Goal: Use online tool/utility: Utilize a website feature to perform a specific function

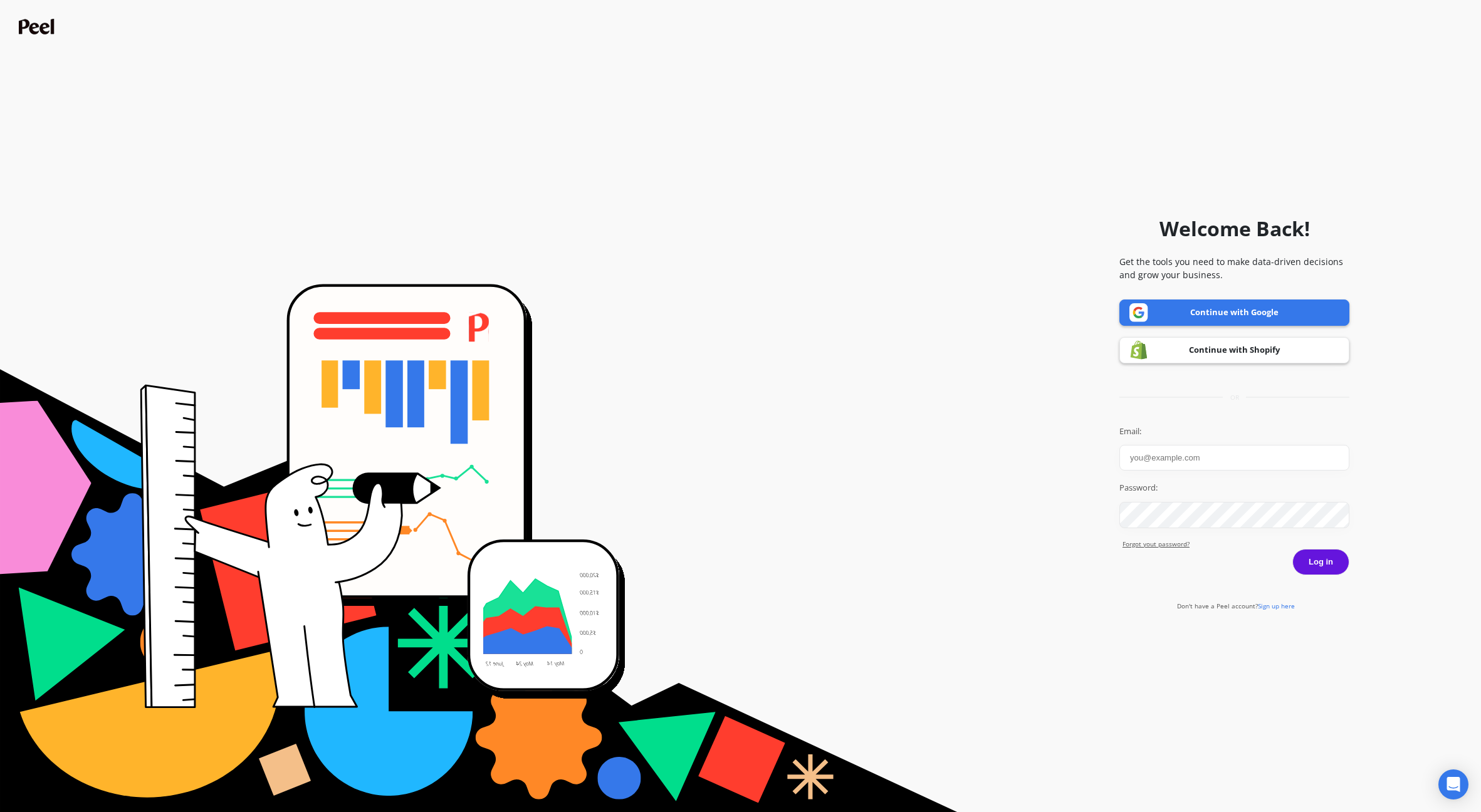
click at [0, 812] on com-1password-button at bounding box center [0, 812] width 0 height 0
click at [1211, 354] on link "Continue with Shopify" at bounding box center [1235, 350] width 230 height 26
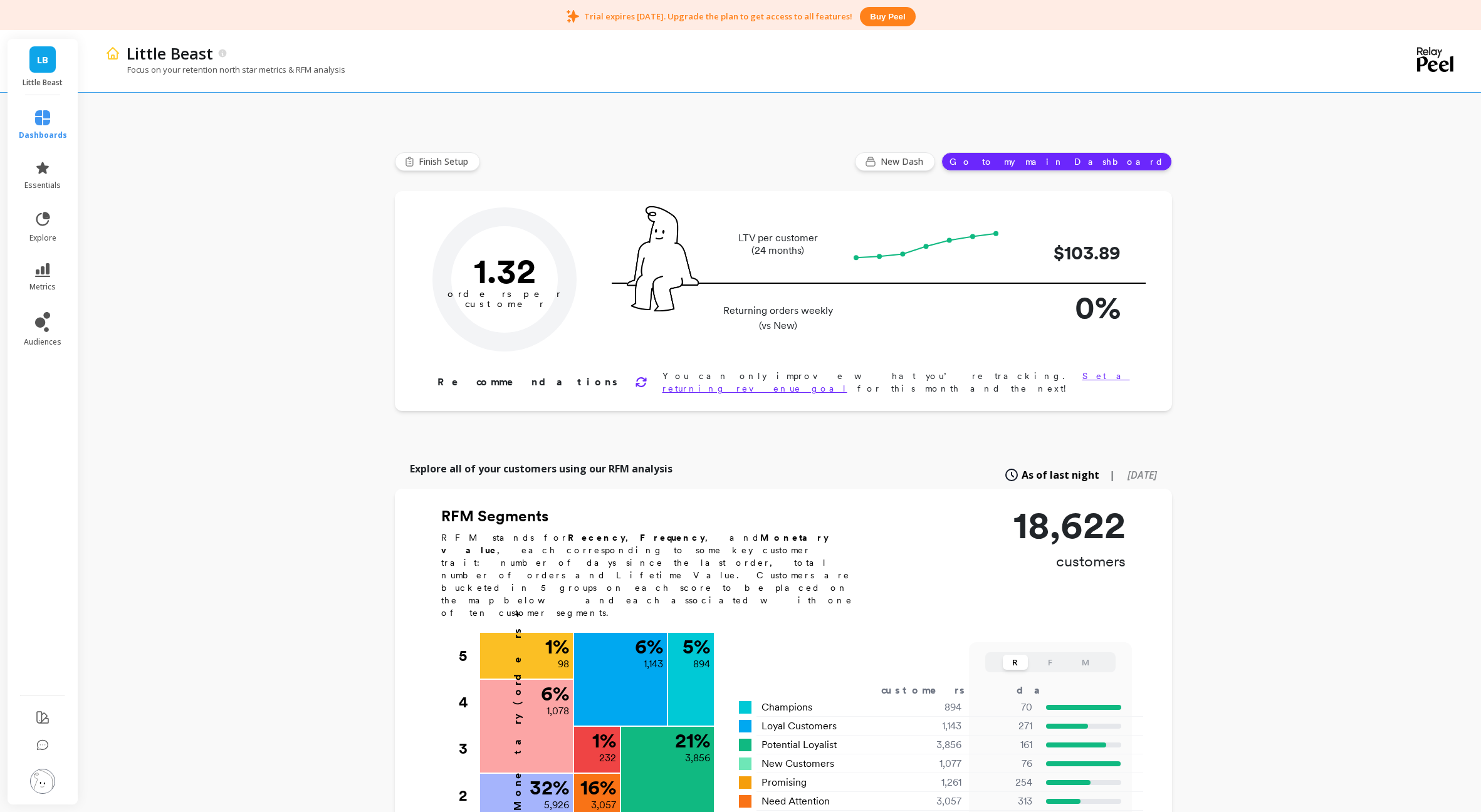
type input "Champions"
type input "894"
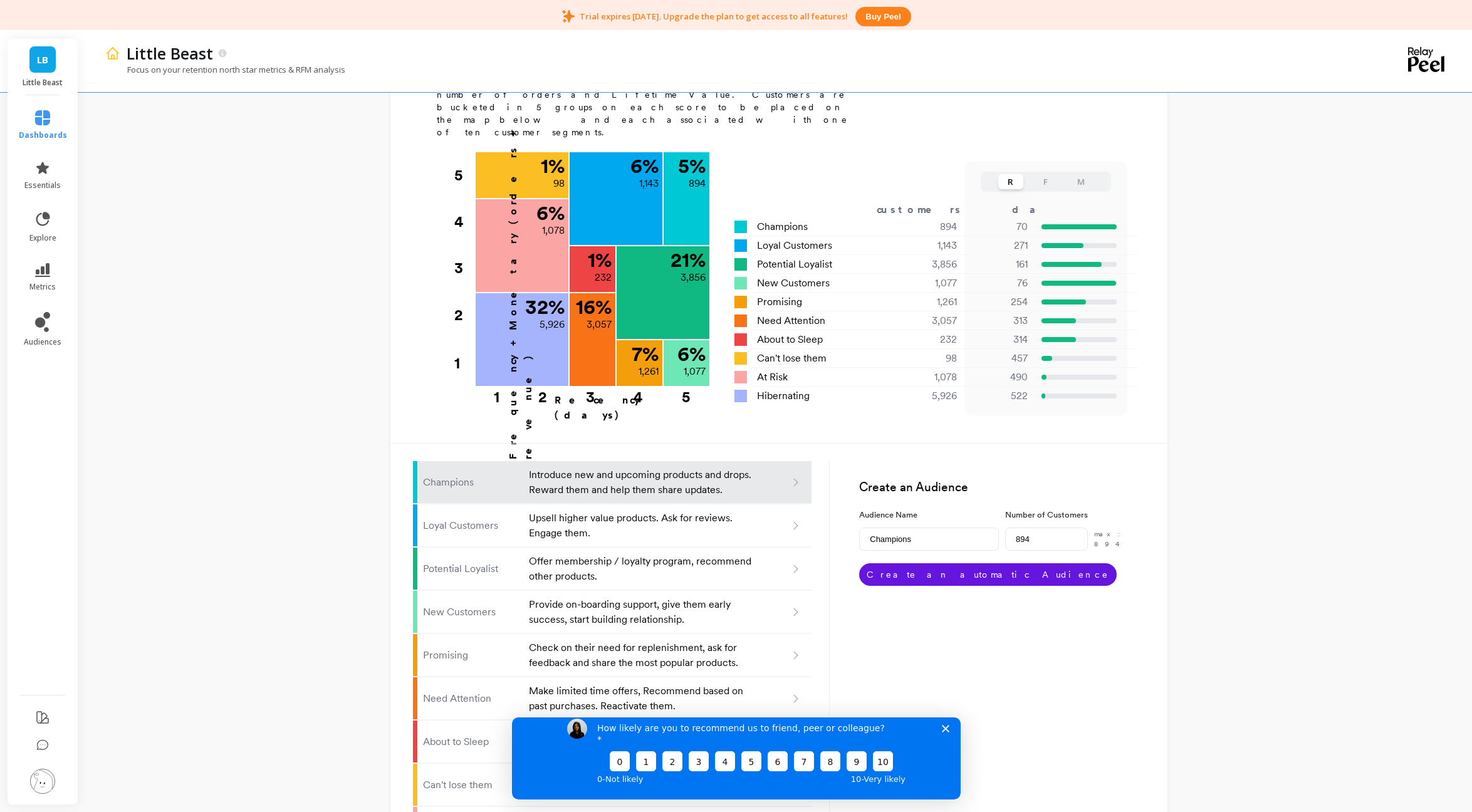
scroll to position [473, 0]
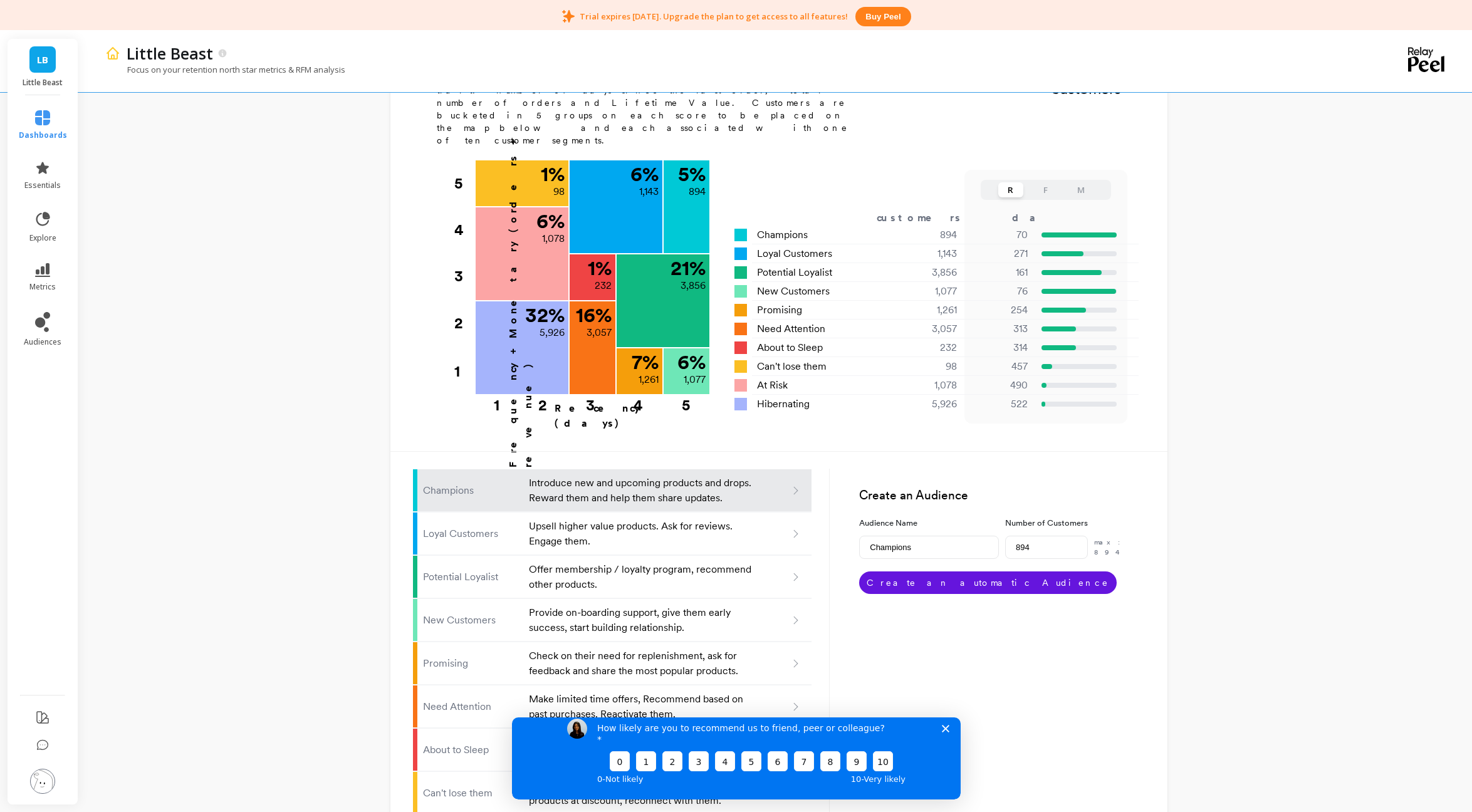
click at [1049, 182] on button "F" at bounding box center [1046, 190] width 25 height 15
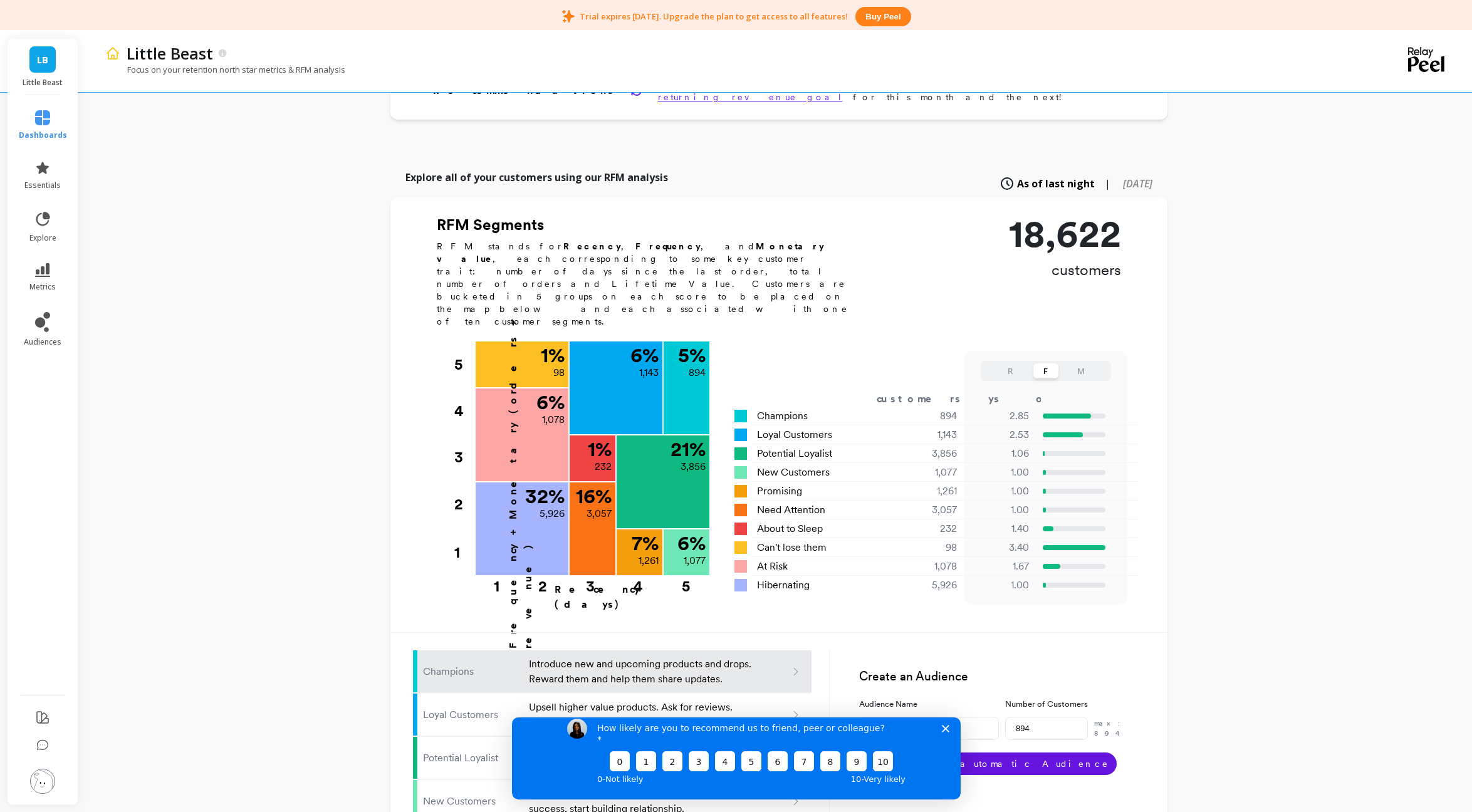
scroll to position [139, 0]
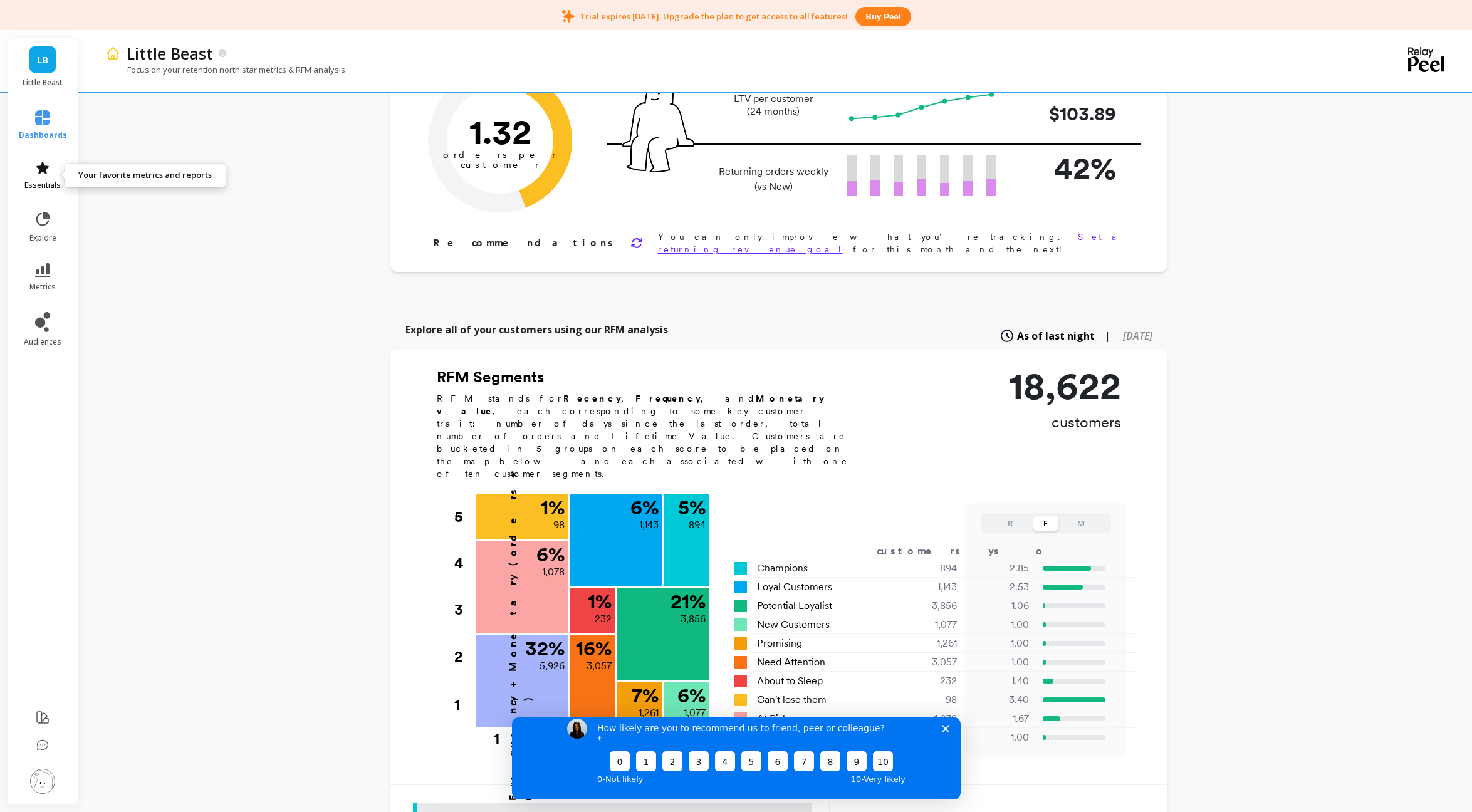
click at [61, 186] on link "essentials" at bounding box center [43, 176] width 48 height 30
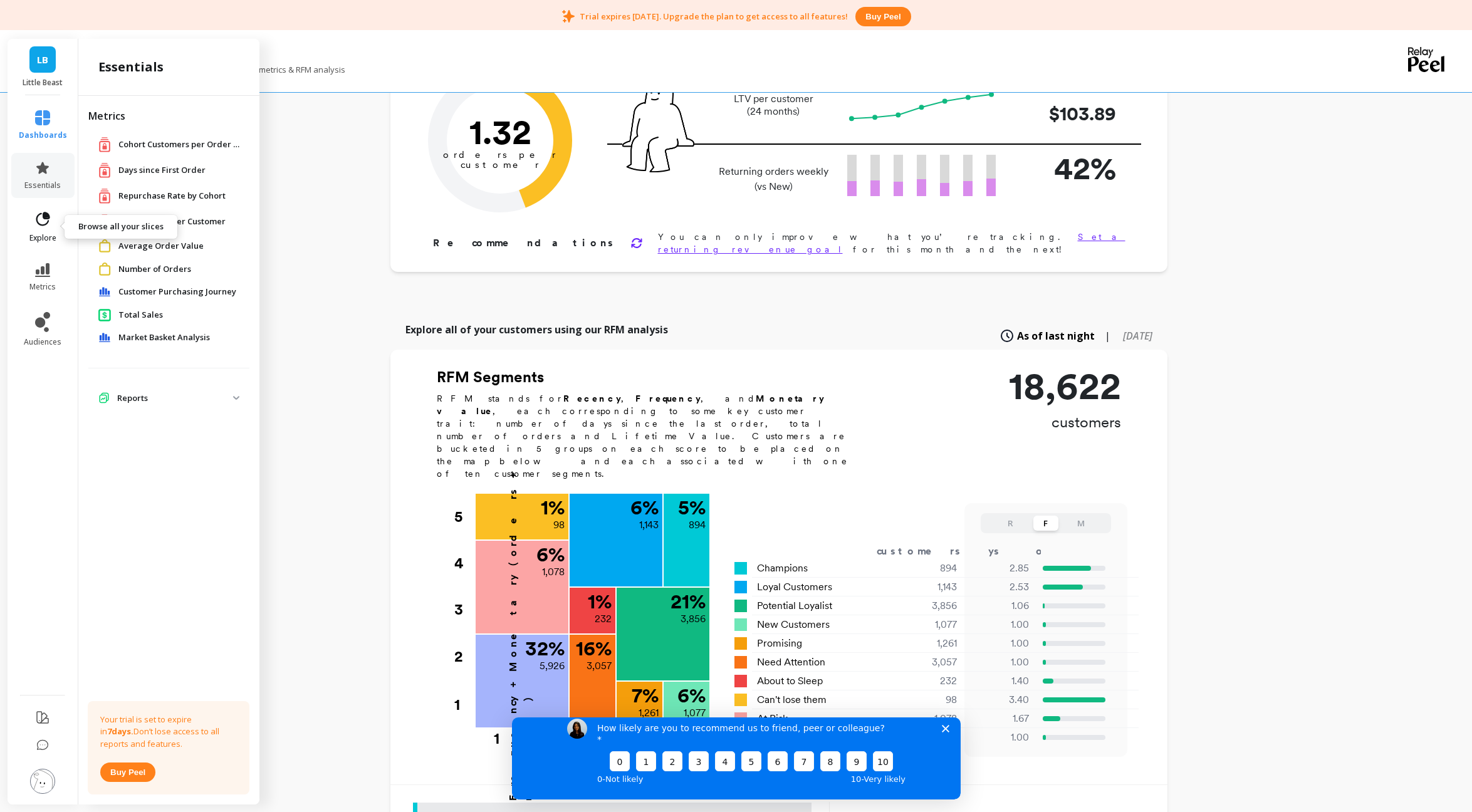
click at [33, 230] on link "explore" at bounding box center [43, 226] width 48 height 33
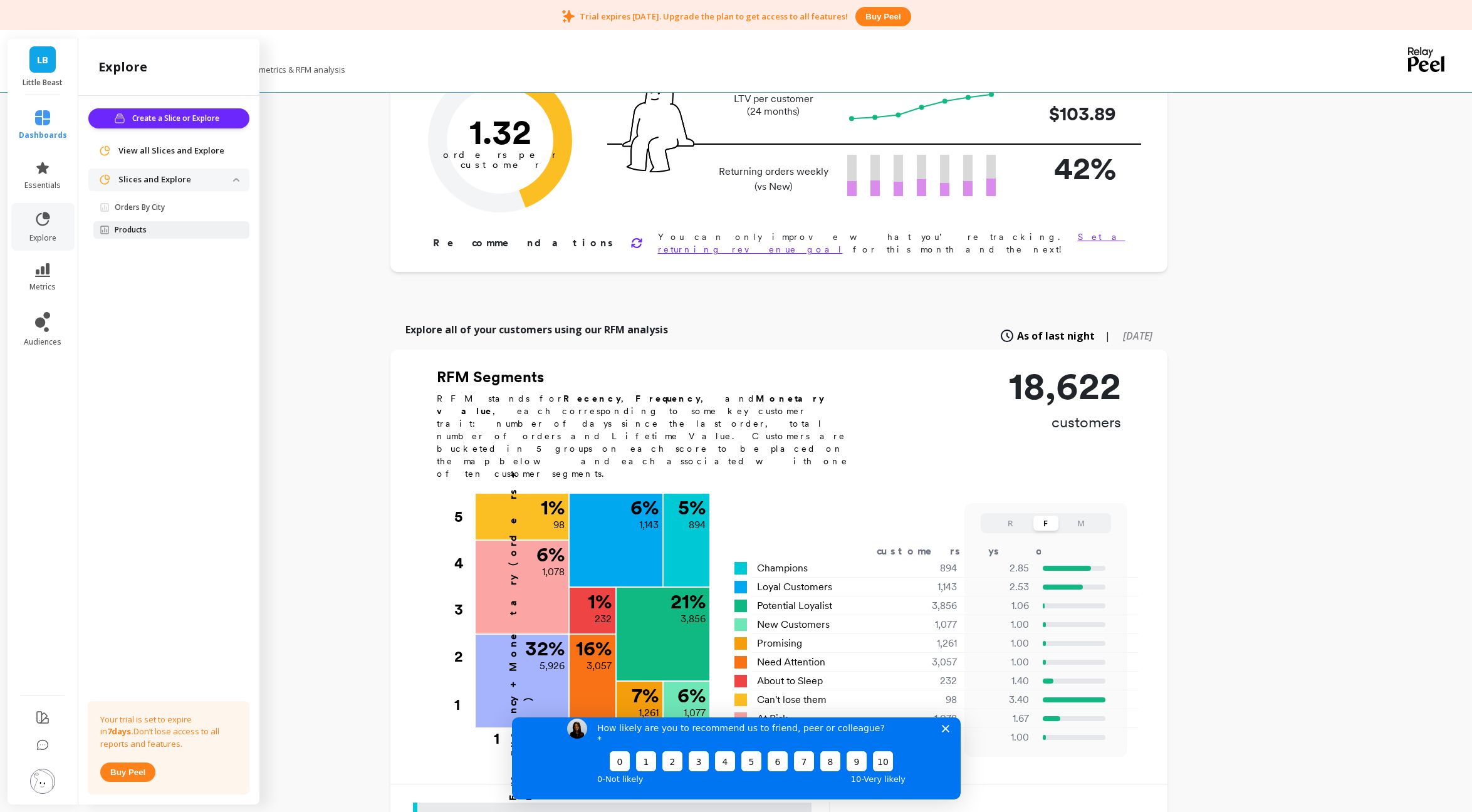
click at [125, 231] on p "Products" at bounding box center [130, 230] width 32 height 10
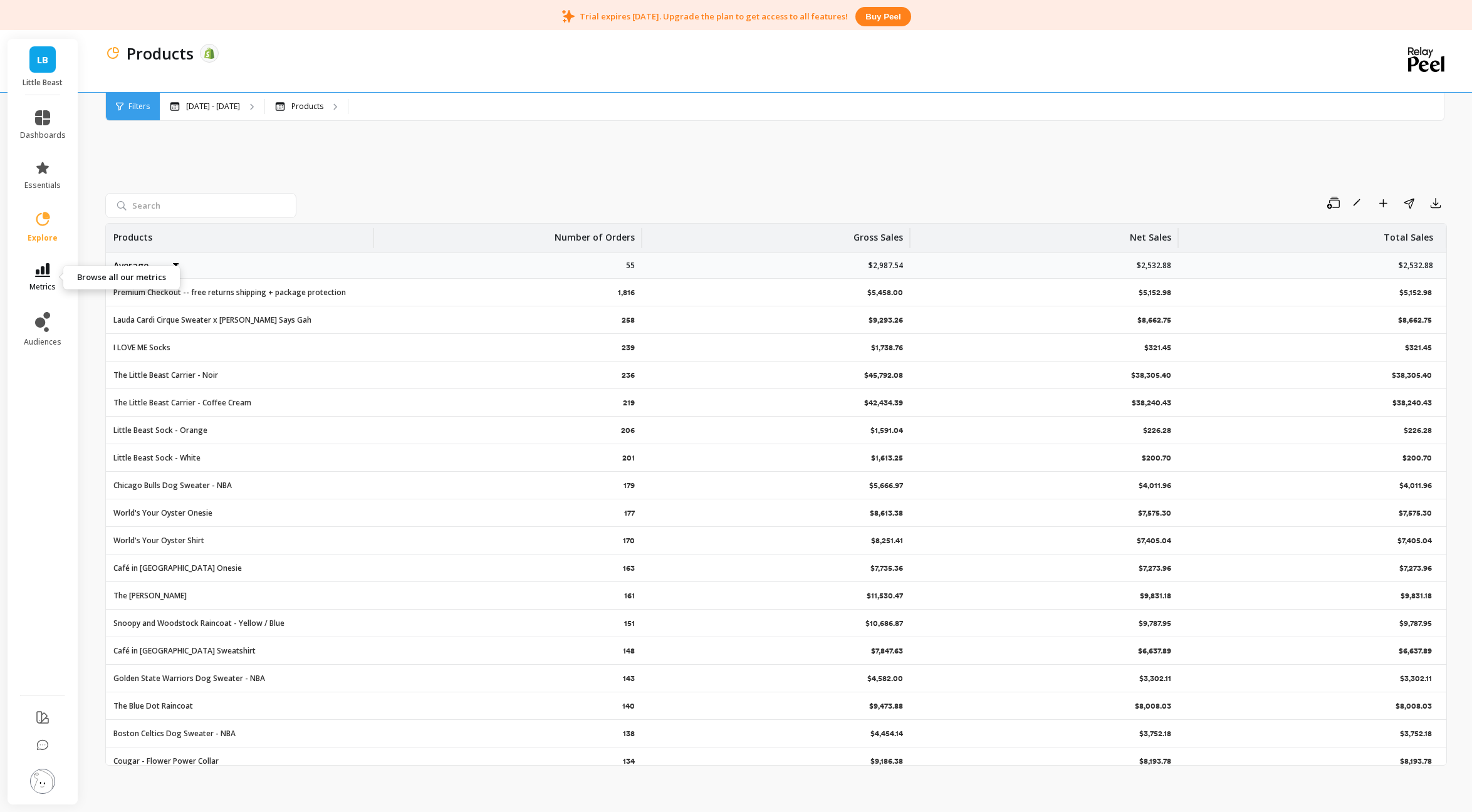
click at [48, 282] on span "metrics" at bounding box center [42, 287] width 26 height 10
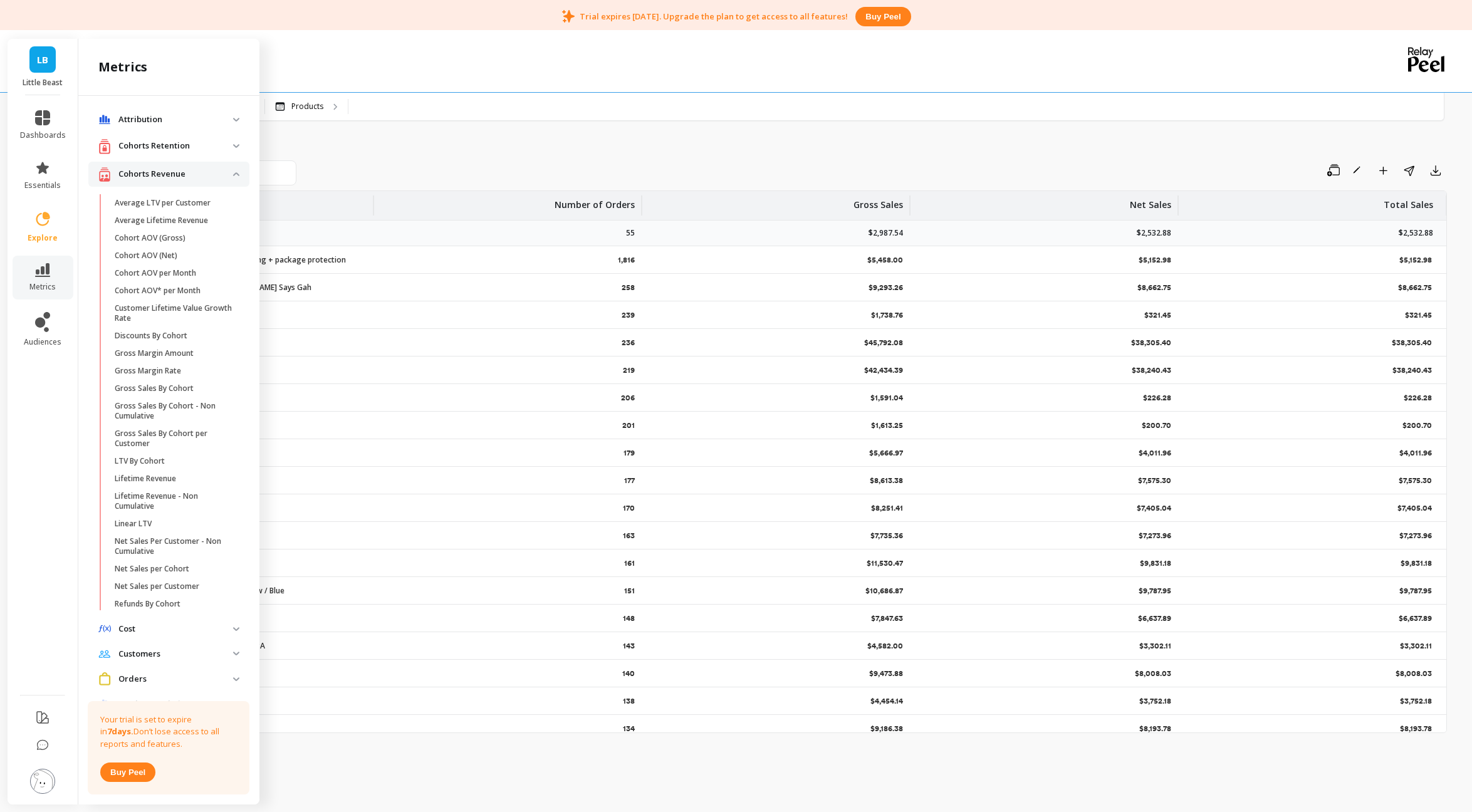
click at [50, 223] on icon at bounding box center [42, 219] width 18 height 18
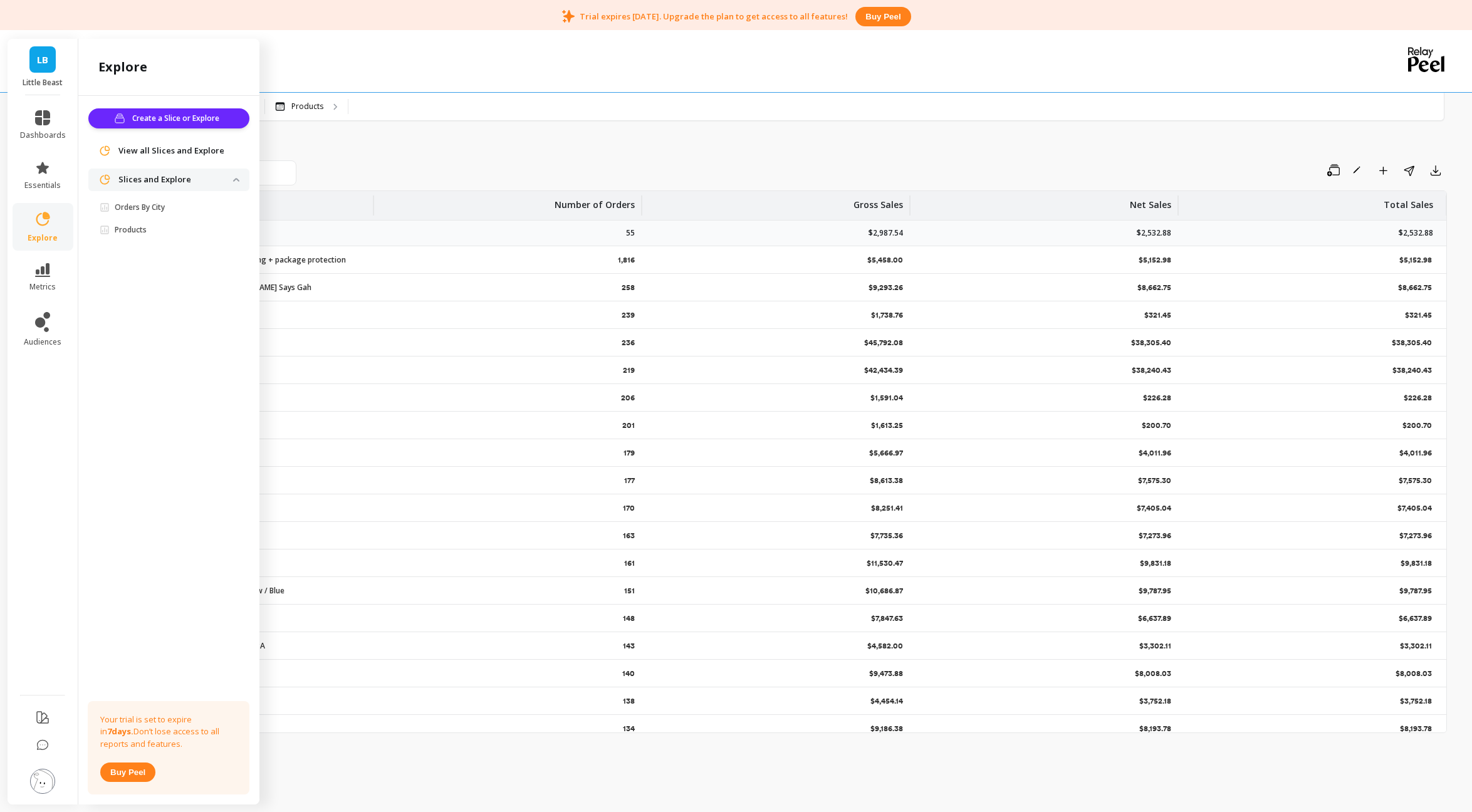
click at [395, 158] on div "Save Rename Add to Dashboard Share Export Products Number of Orders Gross Sales…" at bounding box center [776, 430] width 1342 height 730
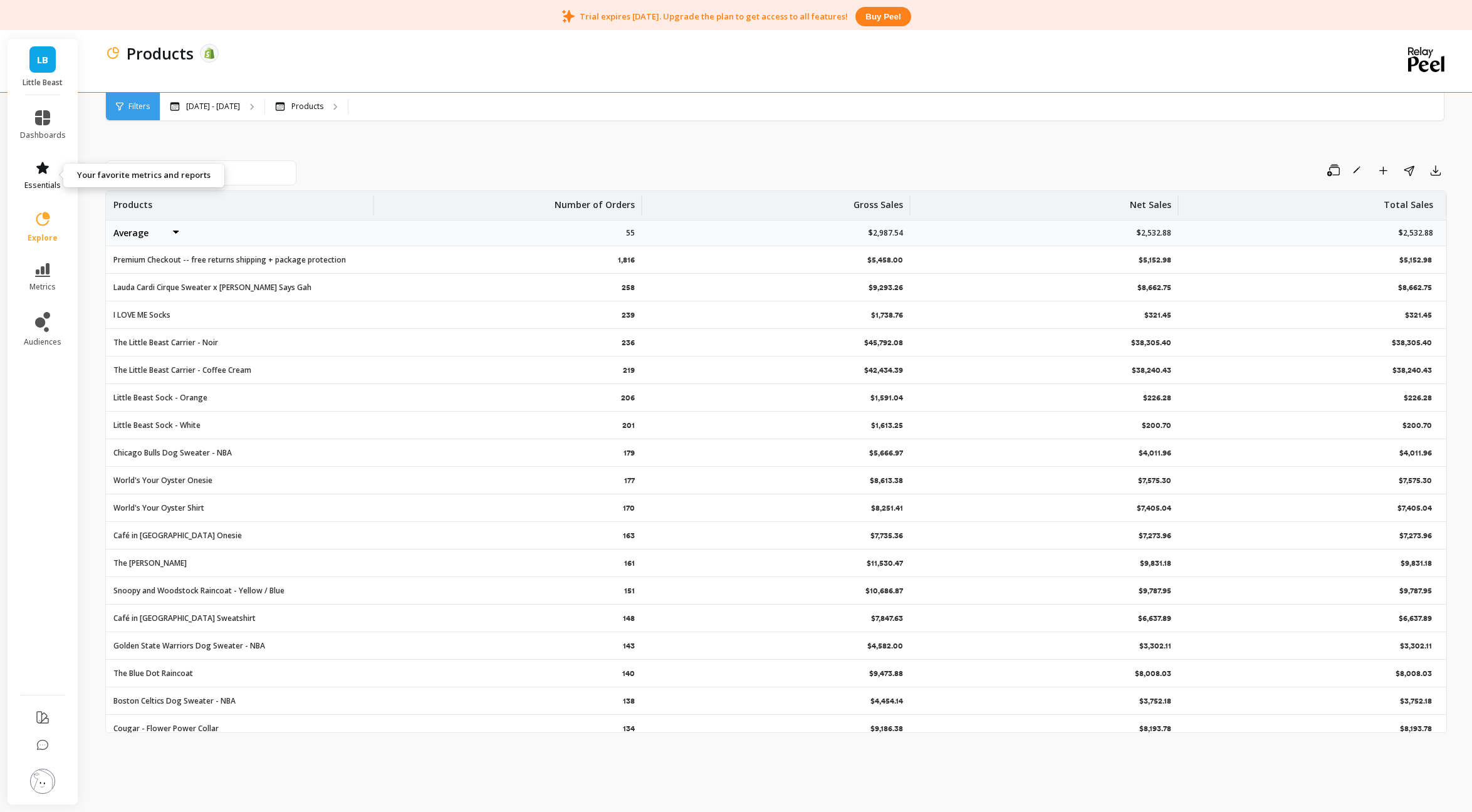
click at [43, 170] on icon at bounding box center [42, 167] width 13 height 12
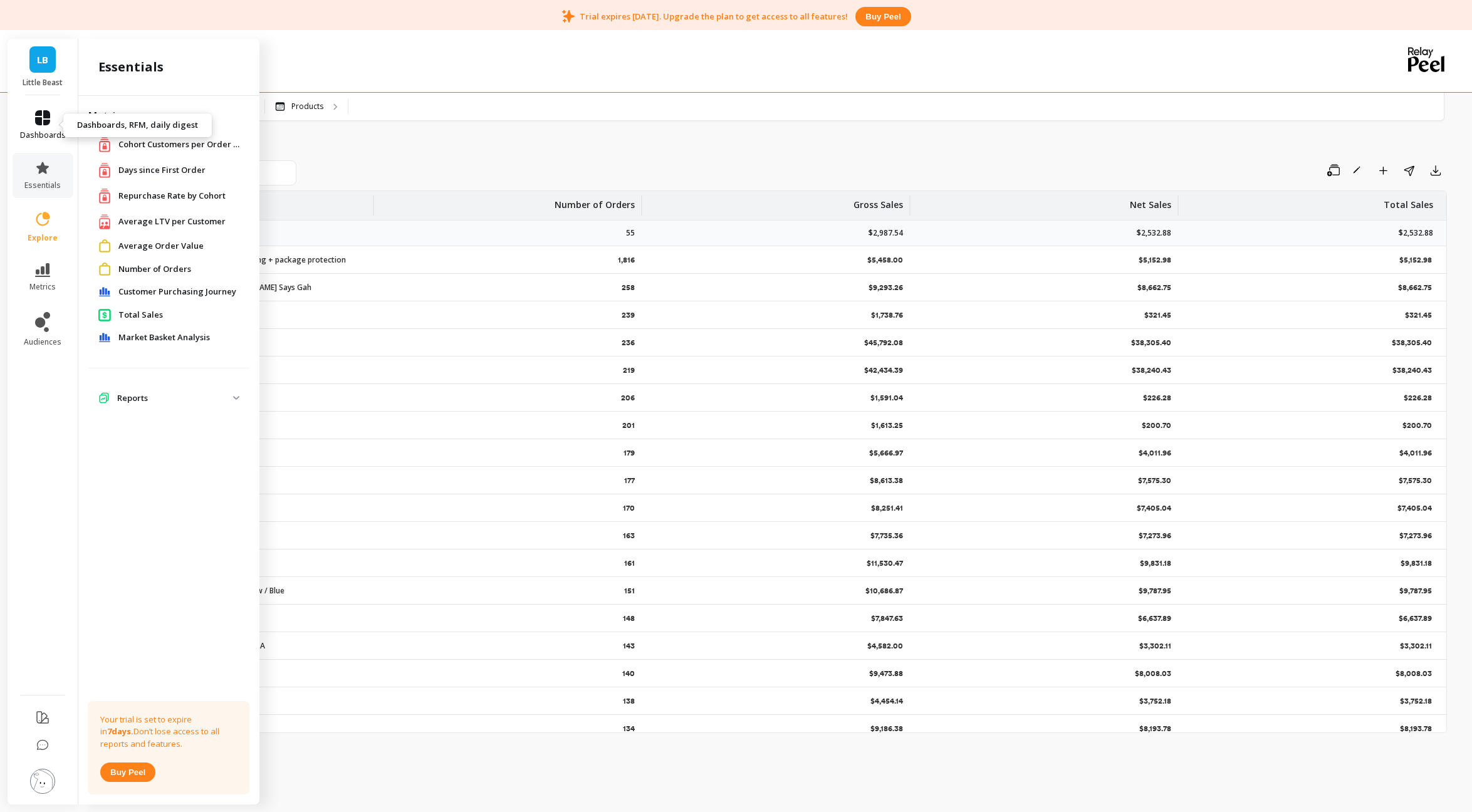
click at [54, 126] on link "dashboards" at bounding box center [42, 126] width 46 height 30
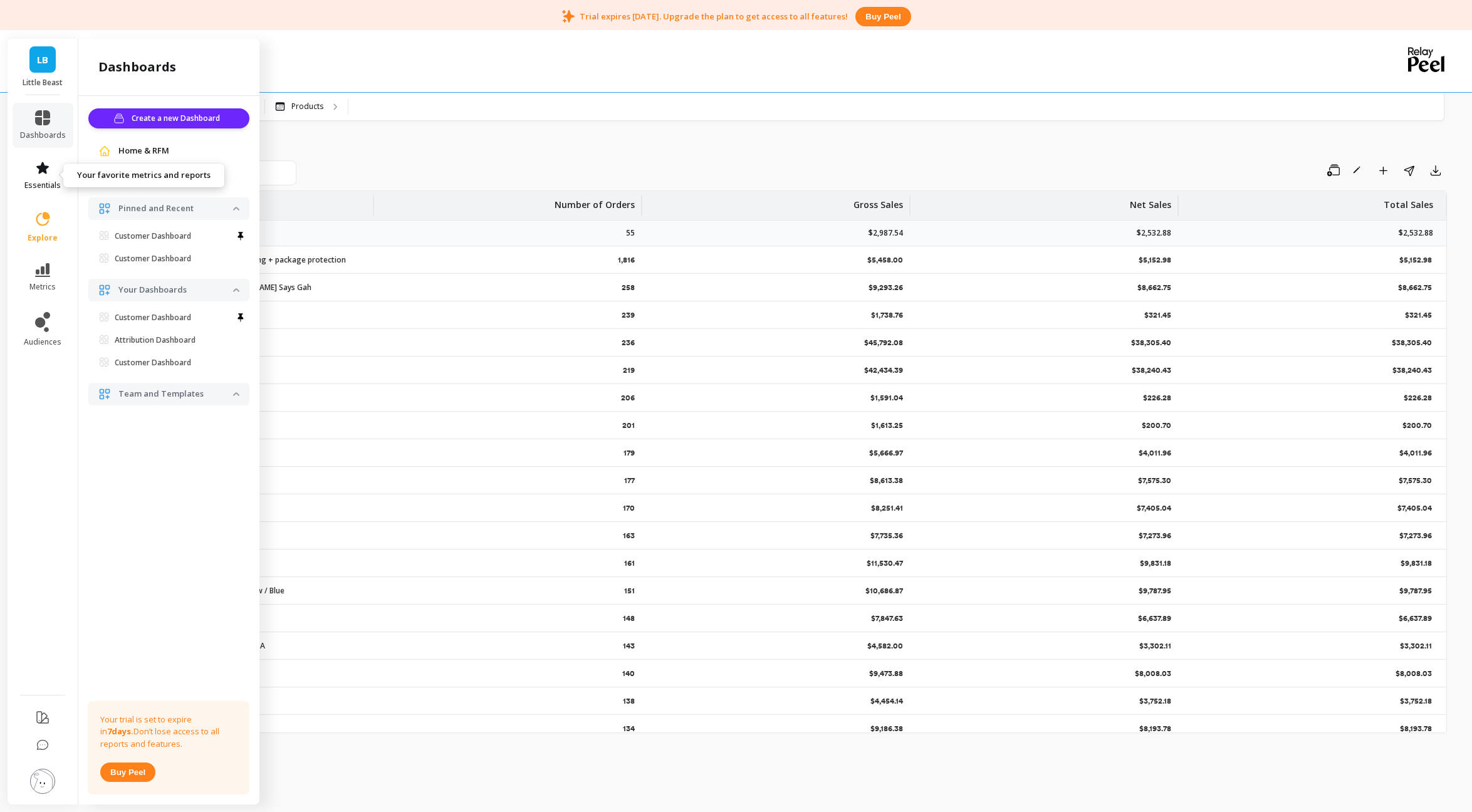
click at [52, 171] on link "essentials" at bounding box center [42, 176] width 46 height 30
